Goal: Information Seeking & Learning: Learn about a topic

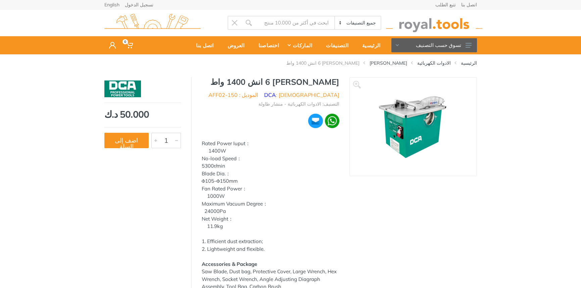
click at [338, 81] on h1 "منشار طاولة 6 انش 1400 واط" at bounding box center [271, 82] width 138 height 10
drag, startPoint x: 340, startPoint y: 82, endPoint x: 248, endPoint y: 77, distance: 92.3
click at [248, 77] on div "منشار طاولة 6 انش 1400 واط الماركة : DCA الموديل : AFF02-150 التصنيف: الادوات ا…" at bounding box center [271, 186] width 158 height 218
copy h1 "منشار طاولة 6 انش 1400 واط"
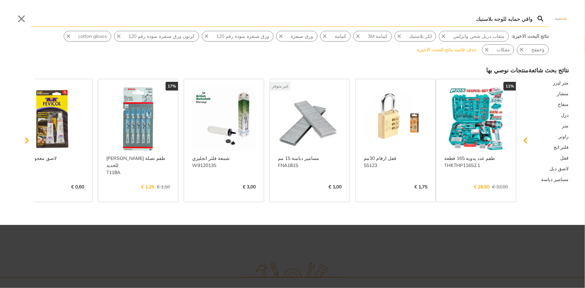
type input "ﻭﺍﻗﻲ ﺣﻤﺎﻳﻪ ﻟﻠﻮﺟﻪ ﺑﻼﺳﺘﻴﻚ"
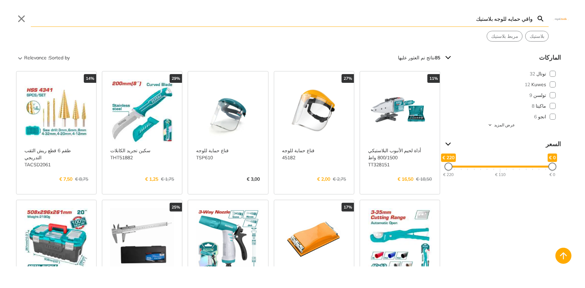
drag, startPoint x: 482, startPoint y: 19, endPoint x: 584, endPoint y: 17, distance: 102.0
click at [580, 17] on div "ﻭﺍﻗﻲ ﺣﻤﺎﻳﻪ ﻟﻠﻮﺟﻪ ﺑﻼﺳﺘﻴﻚ Search Submit Close [GEOGRAPHIC_DATA] مربط بلاستيك" at bounding box center [292, 21] width 585 height 42
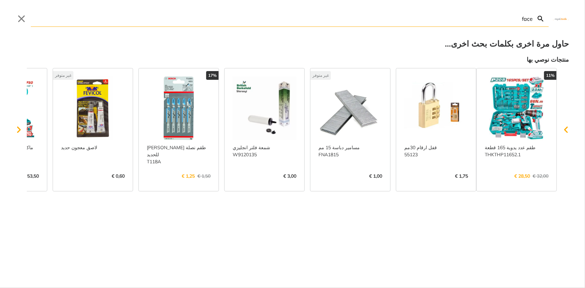
type input "face"
